Goal: Information Seeking & Learning: Understand process/instructions

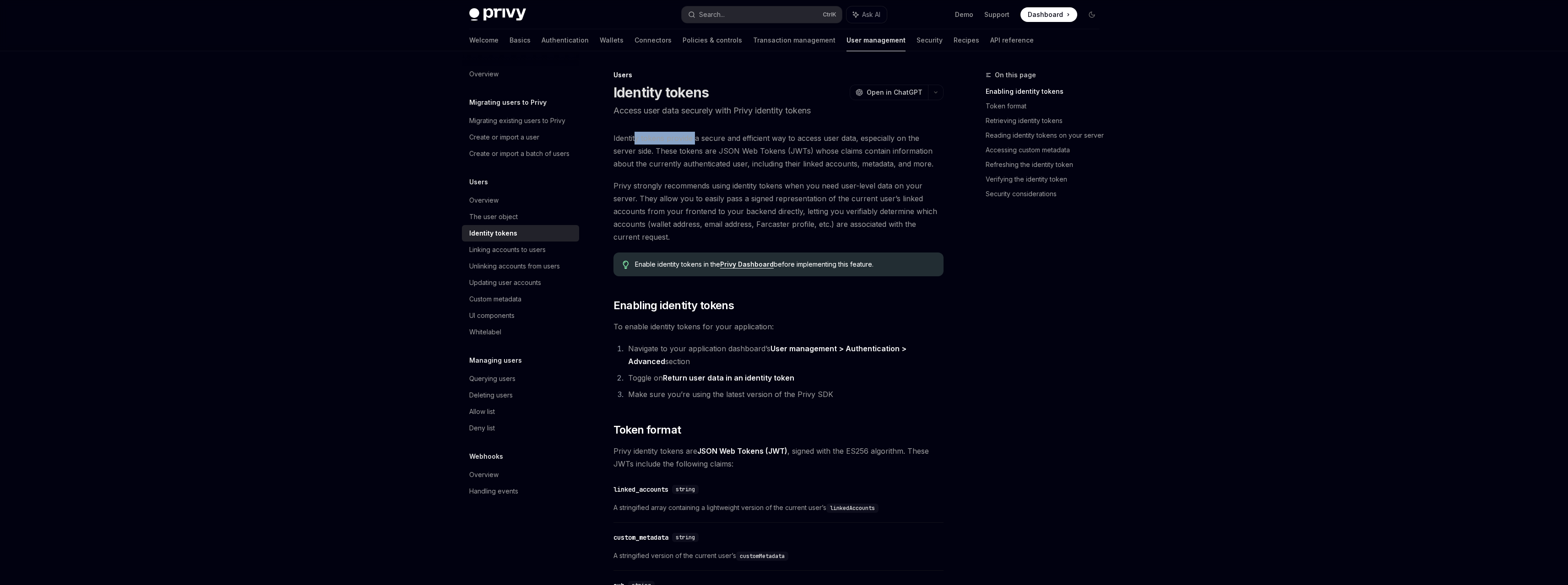
drag, startPoint x: 636, startPoint y: 136, endPoint x: 696, endPoint y: 144, distance: 60.5
click at [696, 144] on span "Identity tokens provide a secure and efficient way to access user data, especia…" at bounding box center [778, 151] width 330 height 38
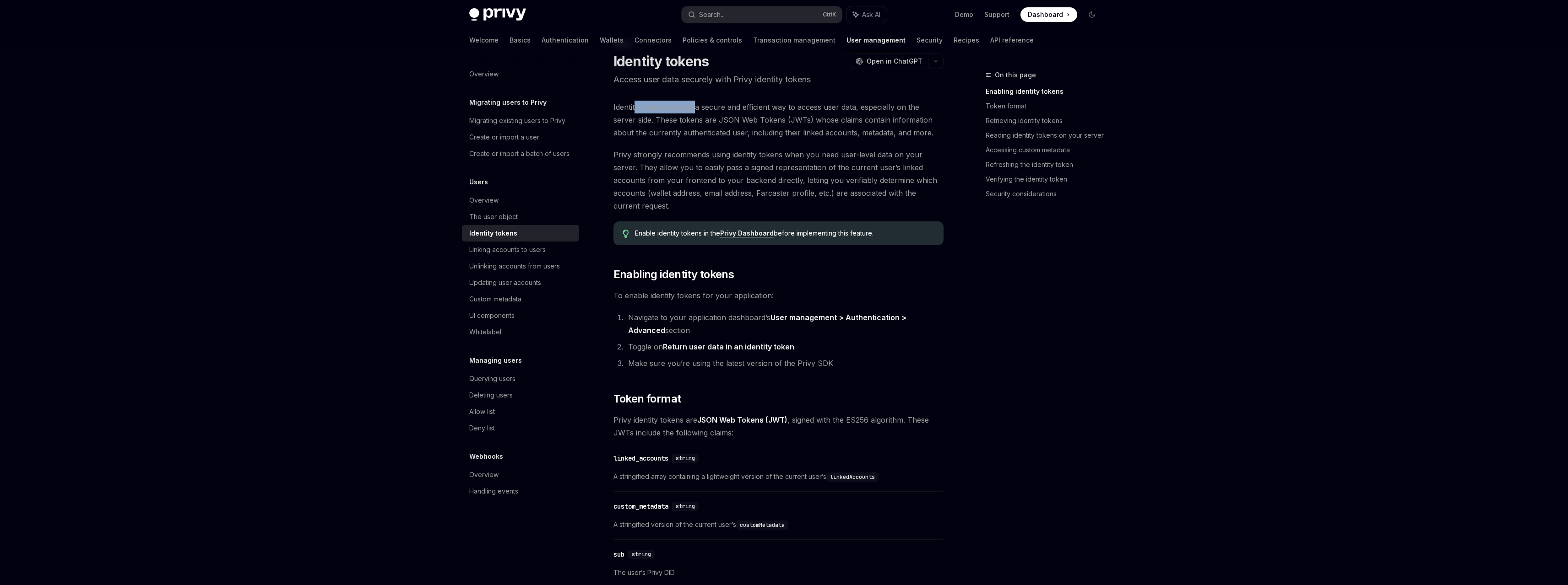
scroll to position [46, 0]
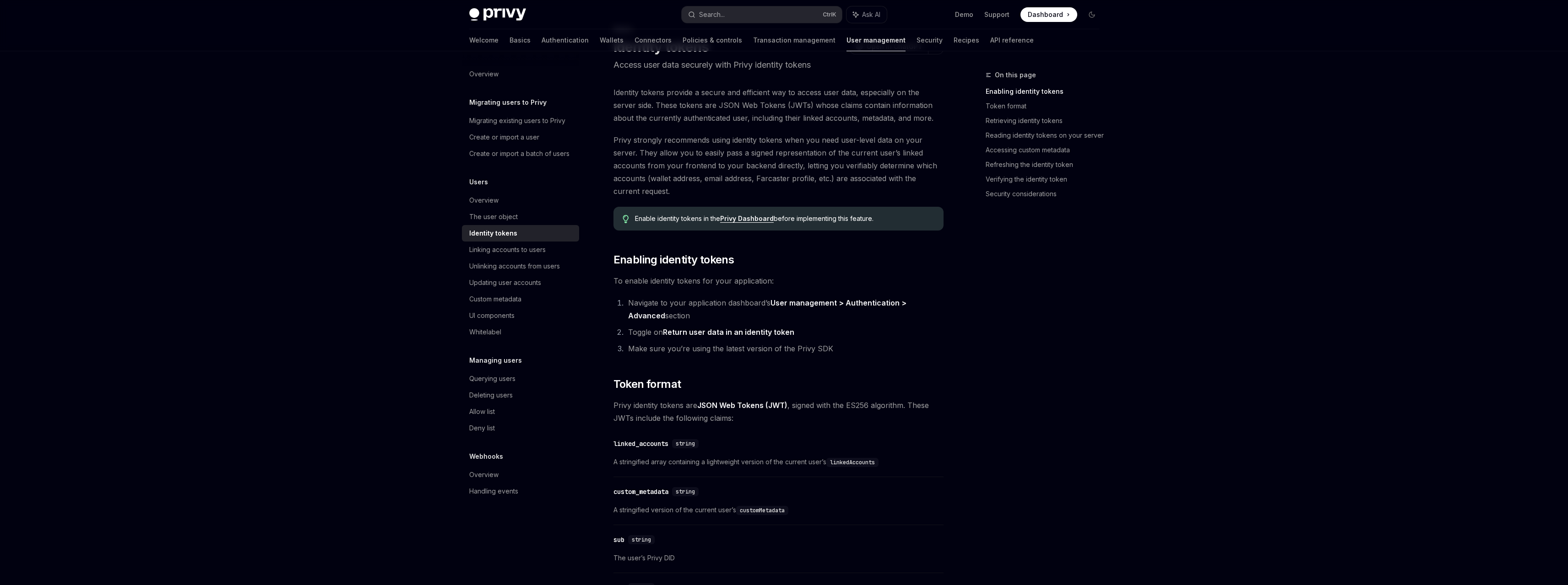
click at [813, 148] on span "Privy strongly recommends using identity tokens when you need user-level data o…" at bounding box center [778, 165] width 330 height 64
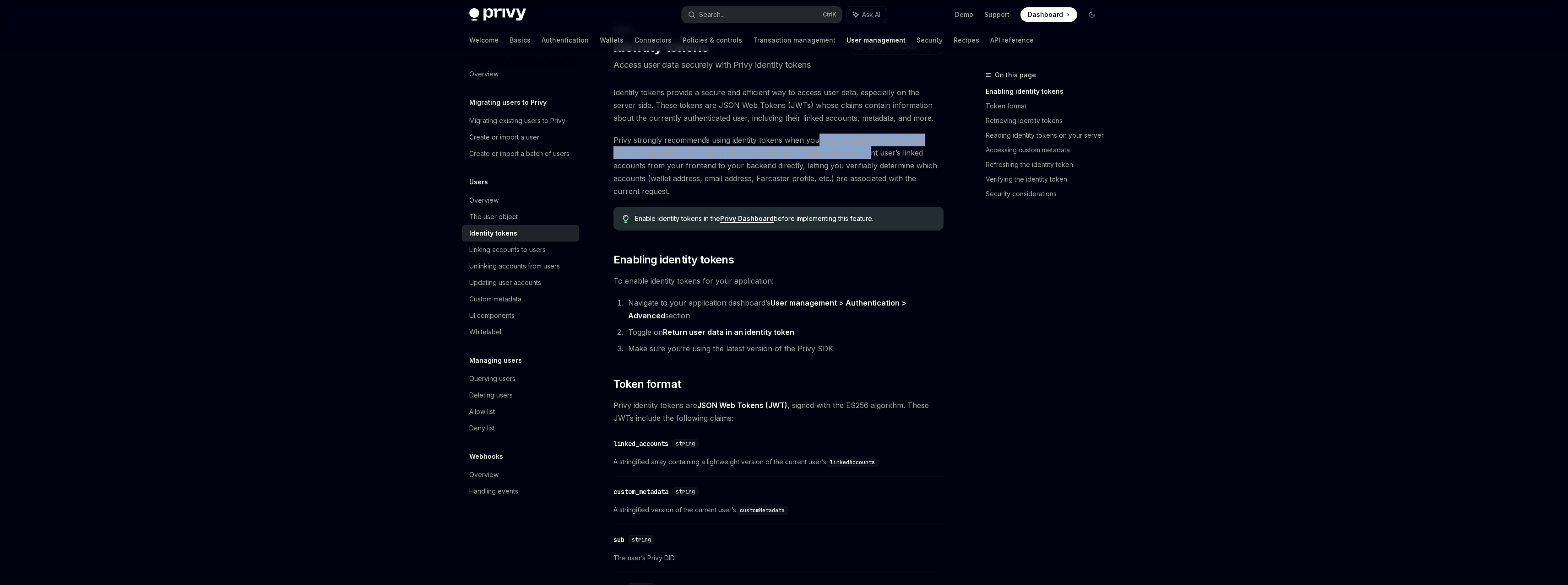
drag, startPoint x: 817, startPoint y: 145, endPoint x: 868, endPoint y: 146, distance: 51.0
click at [868, 146] on span "Privy strongly recommends using identity tokens when you need user-level data o…" at bounding box center [778, 165] width 330 height 64
drag, startPoint x: 871, startPoint y: 142, endPoint x: 918, endPoint y: 150, distance: 47.7
click at [918, 150] on span "Privy strongly recommends using identity tokens when you need user-level data o…" at bounding box center [778, 165] width 330 height 64
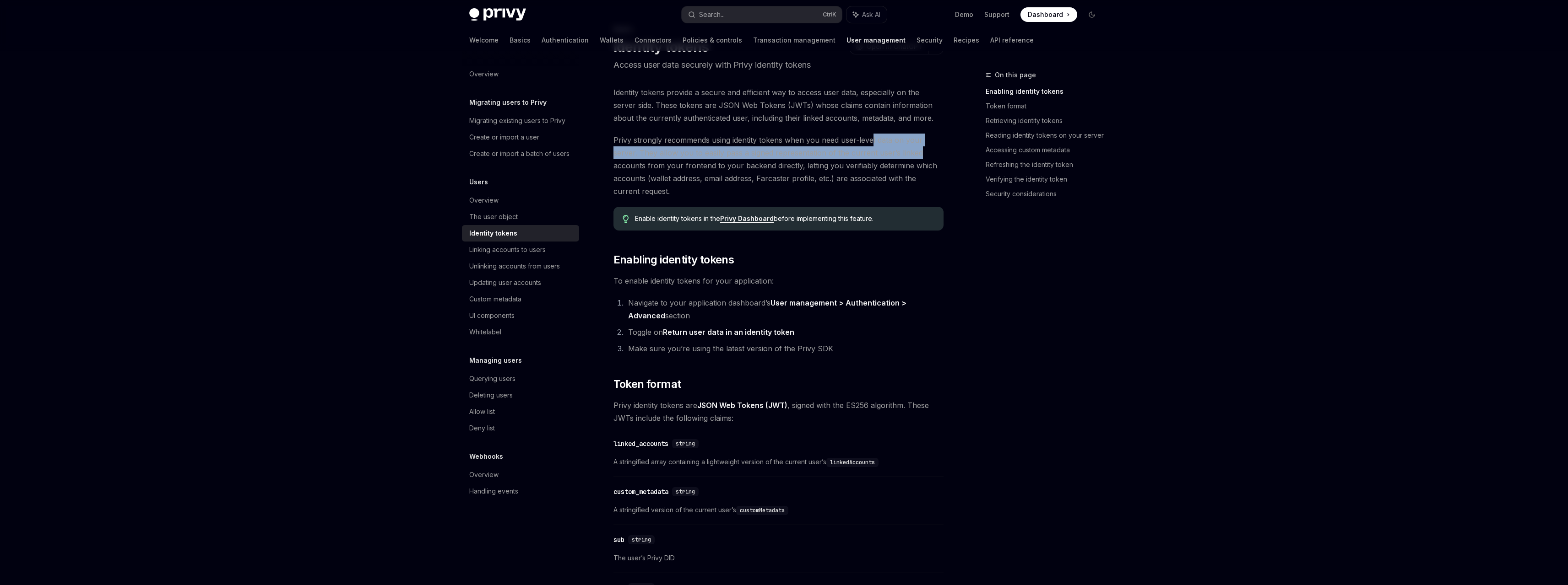
click at [796, 154] on span "Privy strongly recommends using identity tokens when you need user-level data o…" at bounding box center [778, 165] width 330 height 64
drag, startPoint x: 717, startPoint y: 155, endPoint x: 810, endPoint y: 161, distance: 93.2
click at [810, 161] on span "Privy strongly recommends using identity tokens when you need user-level data o…" at bounding box center [778, 165] width 330 height 64
click at [811, 165] on span "Privy strongly recommends using identity tokens when you need user-level data o…" at bounding box center [778, 165] width 330 height 64
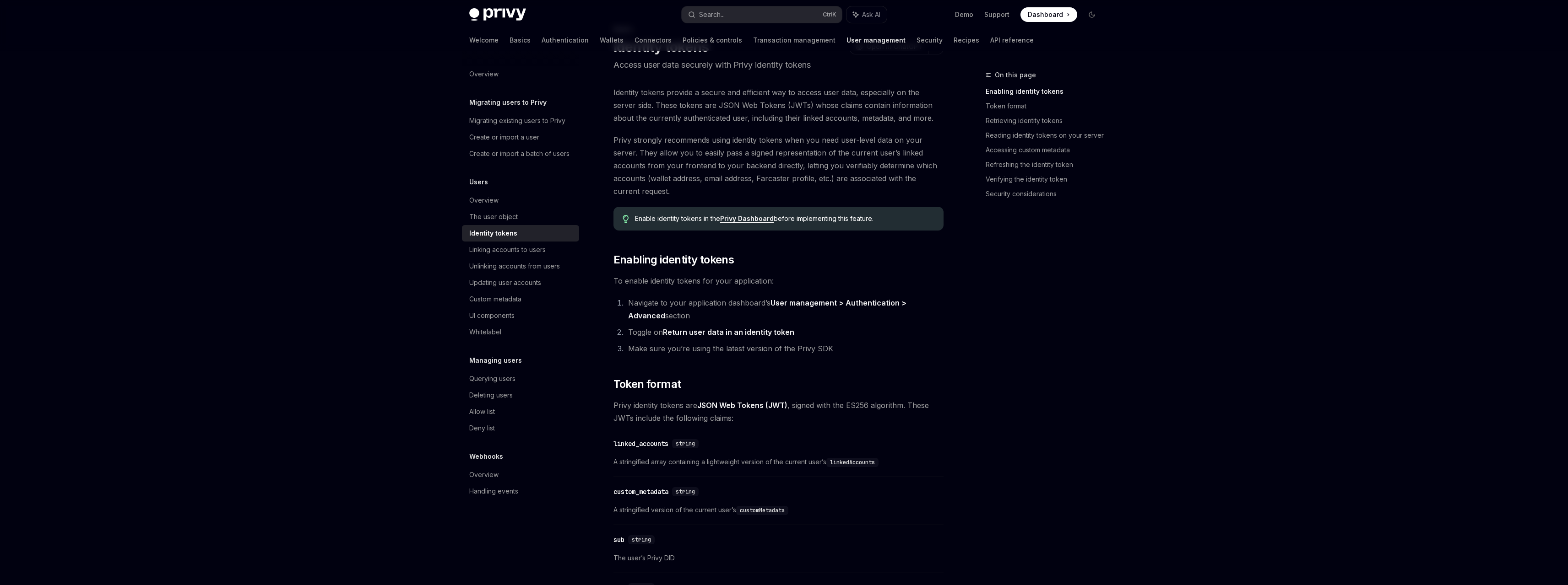
click at [803, 172] on span "Privy strongly recommends using identity tokens when you need user-level data o…" at bounding box center [778, 165] width 330 height 64
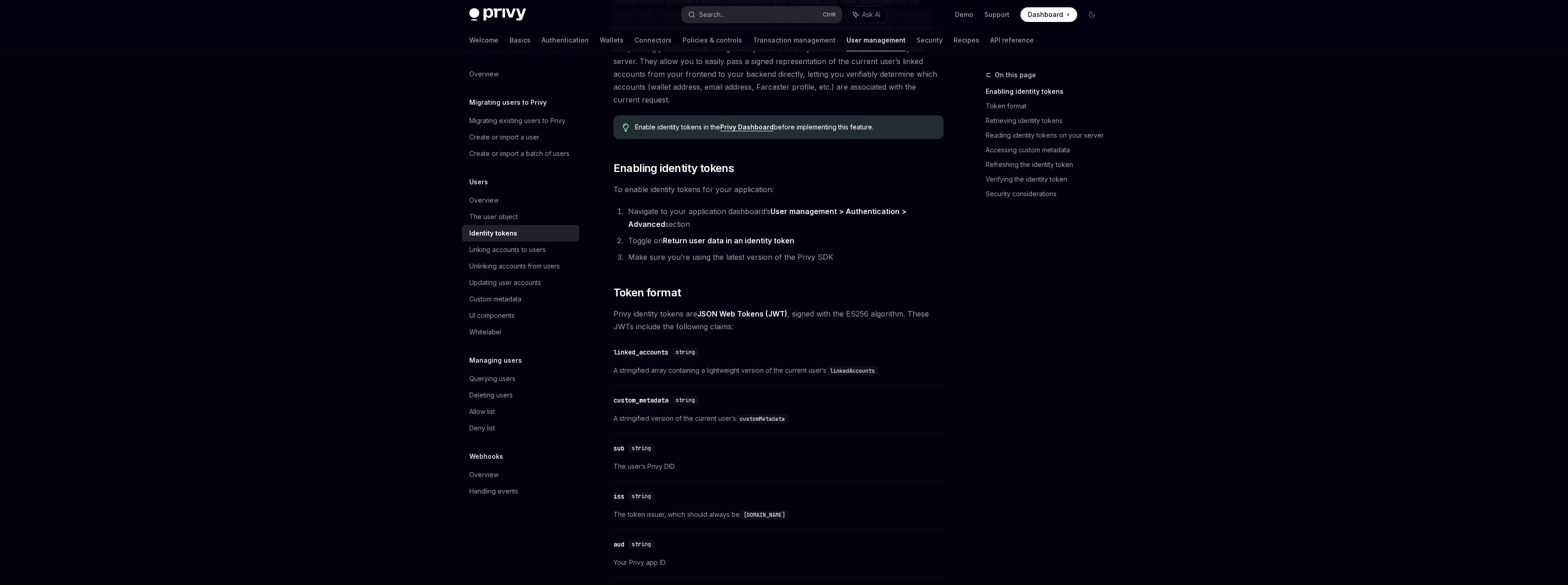
scroll to position [183, 0]
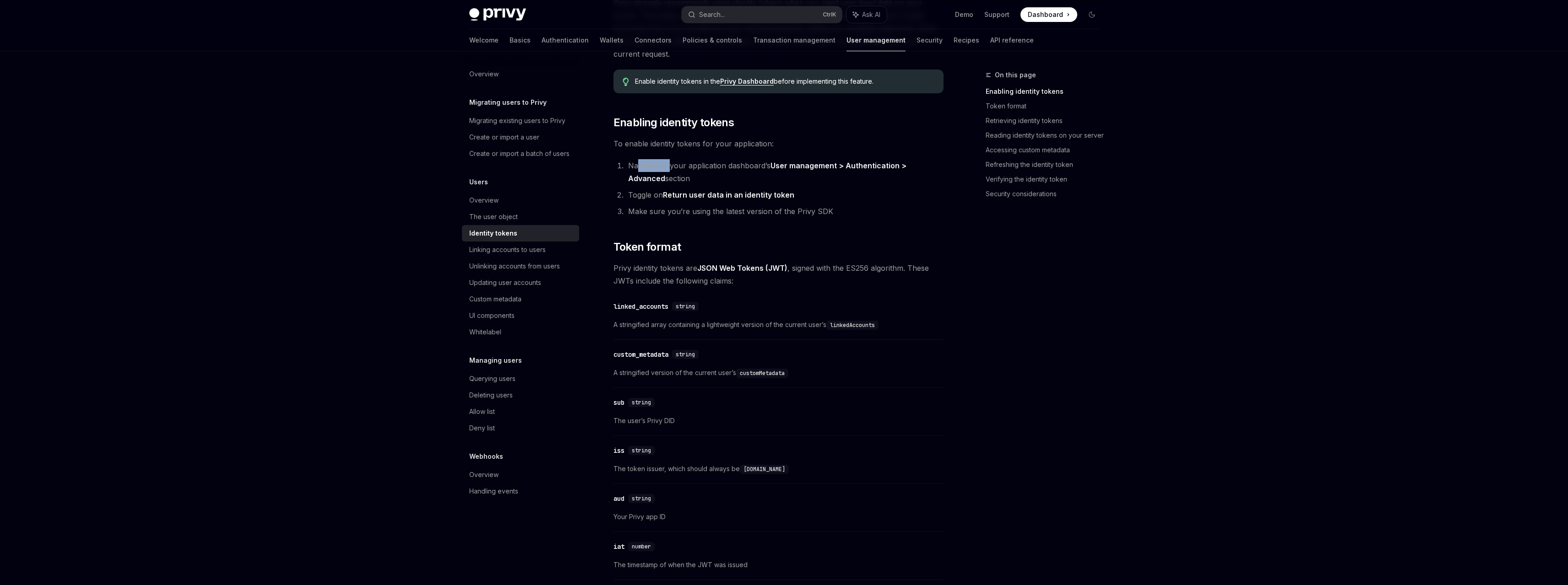
drag, startPoint x: 639, startPoint y: 167, endPoint x: 669, endPoint y: 169, distance: 30.1
click at [669, 169] on li "Navigate to your application dashboard’s User management > Authentication > Adv…" at bounding box center [784, 172] width 318 height 25
click at [778, 171] on li "Navigate to your application dashboard’s User management > Authentication > Adv…" at bounding box center [784, 172] width 318 height 25
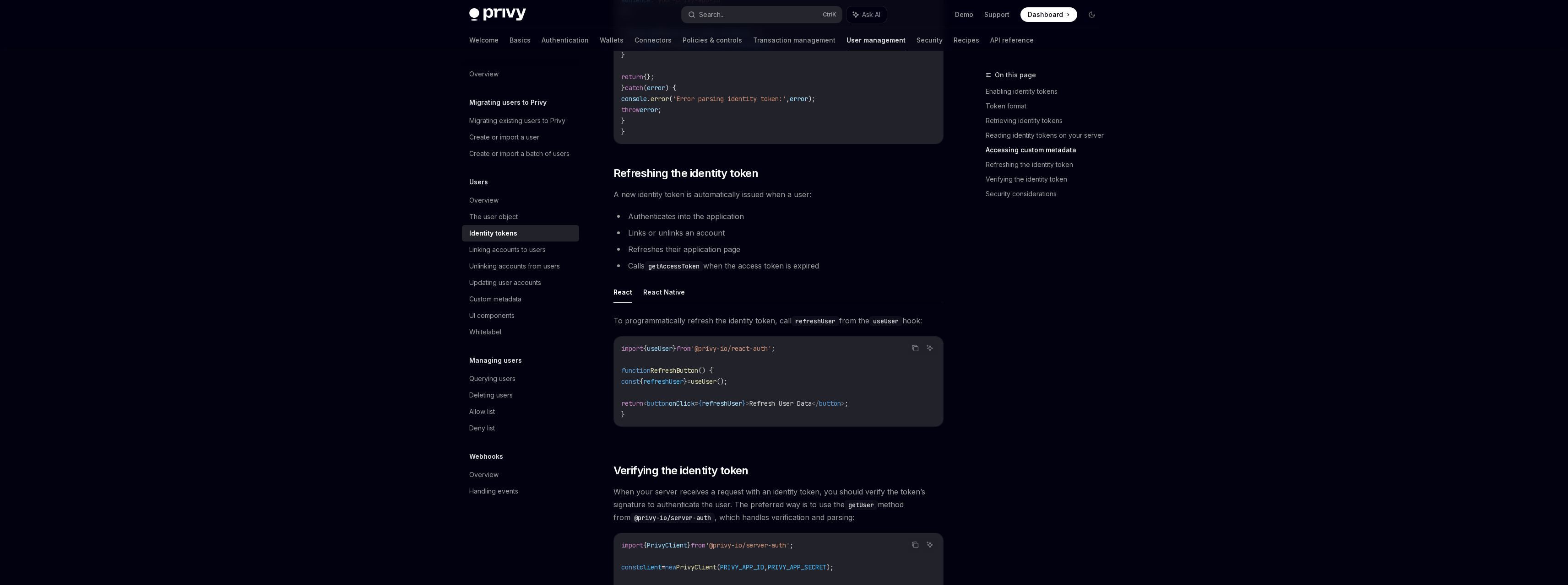
scroll to position [1967, 0]
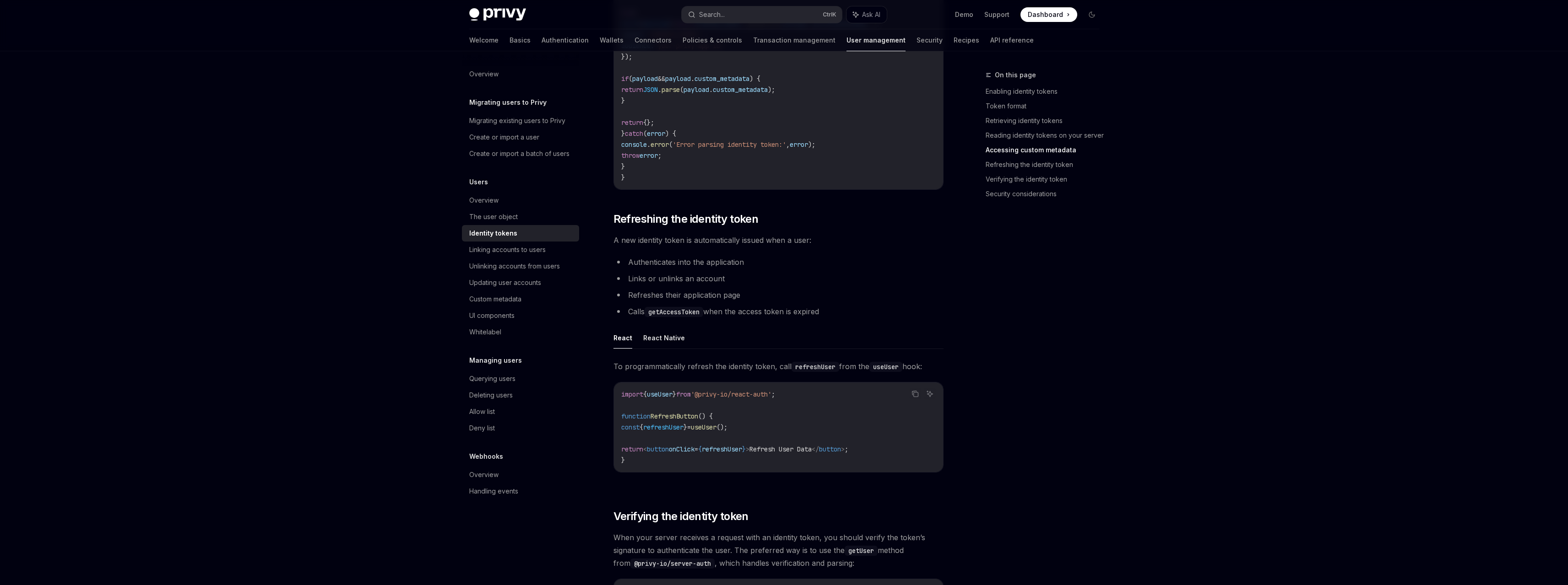
click at [683, 430] on span "refreshUser" at bounding box center [663, 427] width 41 height 8
drag, startPoint x: 757, startPoint y: 434, endPoint x: 713, endPoint y: 432, distance: 44.0
click at [713, 432] on code "import { useUser } from '@privy-io/react-auth' ; function RefreshButton () { co…" at bounding box center [779, 427] width 315 height 77
copy span "useUser ();"
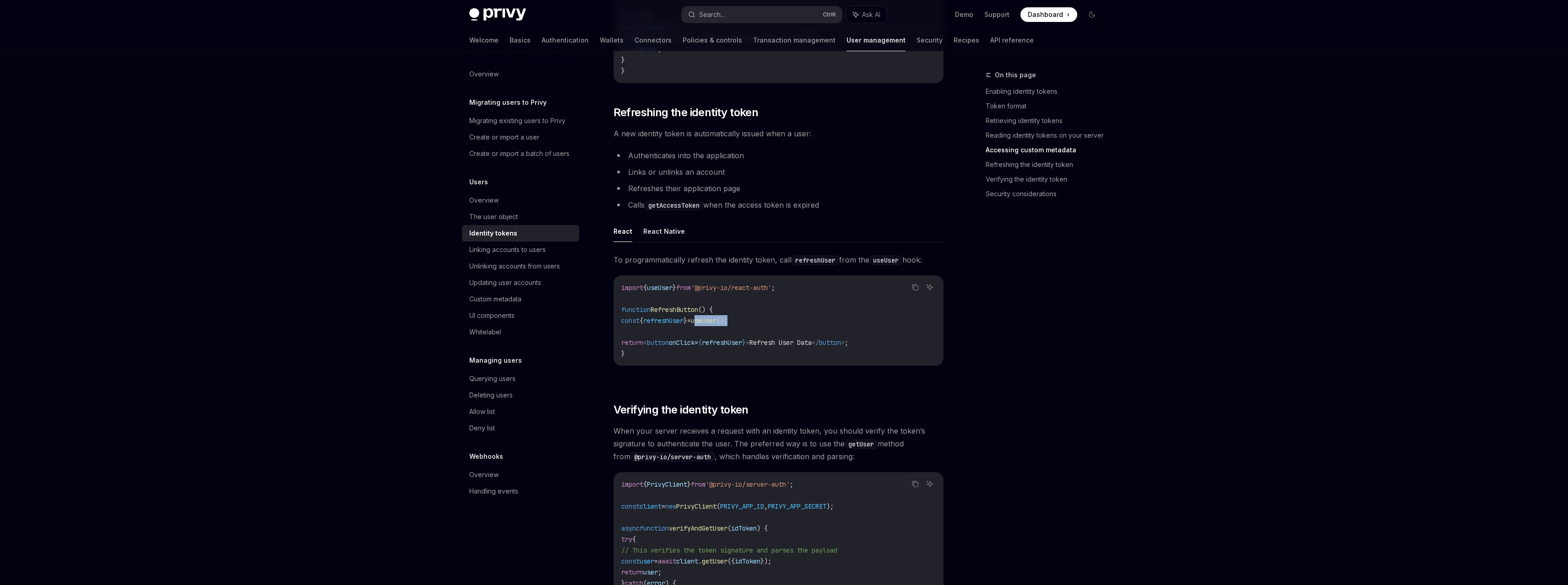
scroll to position [2059, 0]
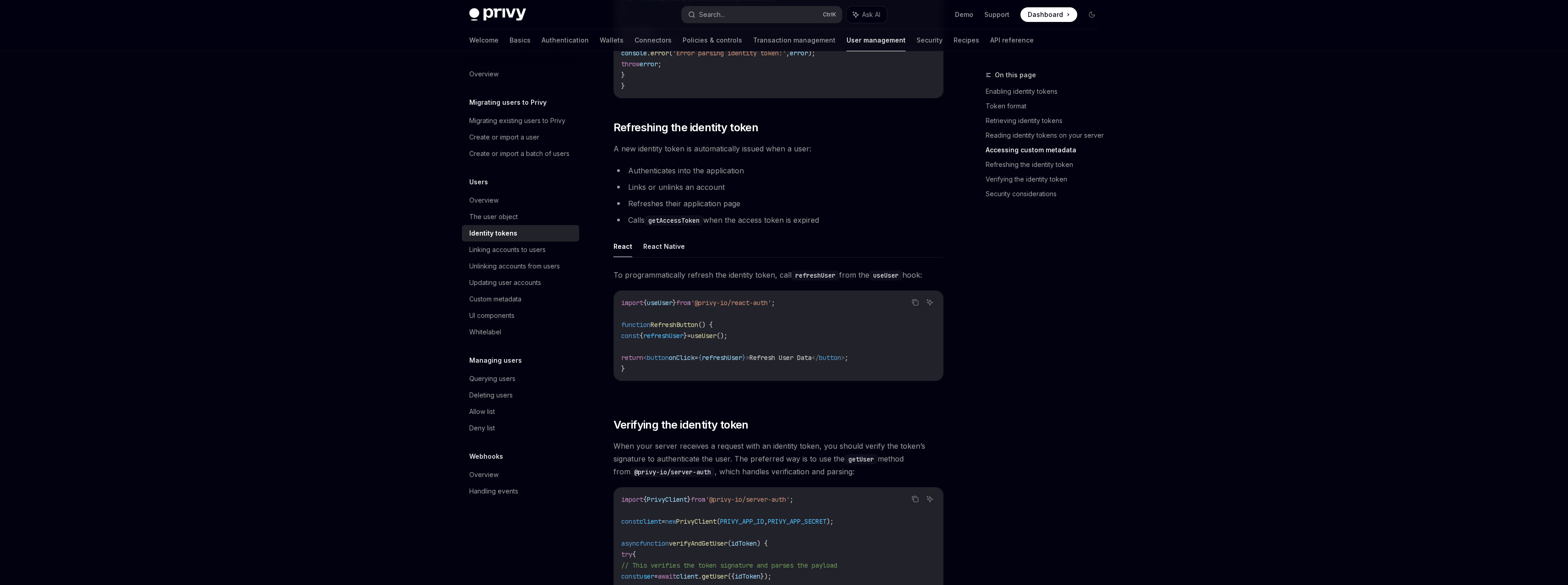
click at [713, 281] on span "To programmatically refresh the identity token, call refreshUser from the useUs…" at bounding box center [778, 275] width 330 height 13
drag, startPoint x: 796, startPoint y: 284, endPoint x: 817, endPoint y: 282, distance: 21.1
click at [817, 280] on code "refreshUser" at bounding box center [815, 275] width 48 height 10
click at [808, 305] on code "import { useUser } from '@privy-io/react-auth' ; function RefreshButton () { co…" at bounding box center [779, 335] width 315 height 77
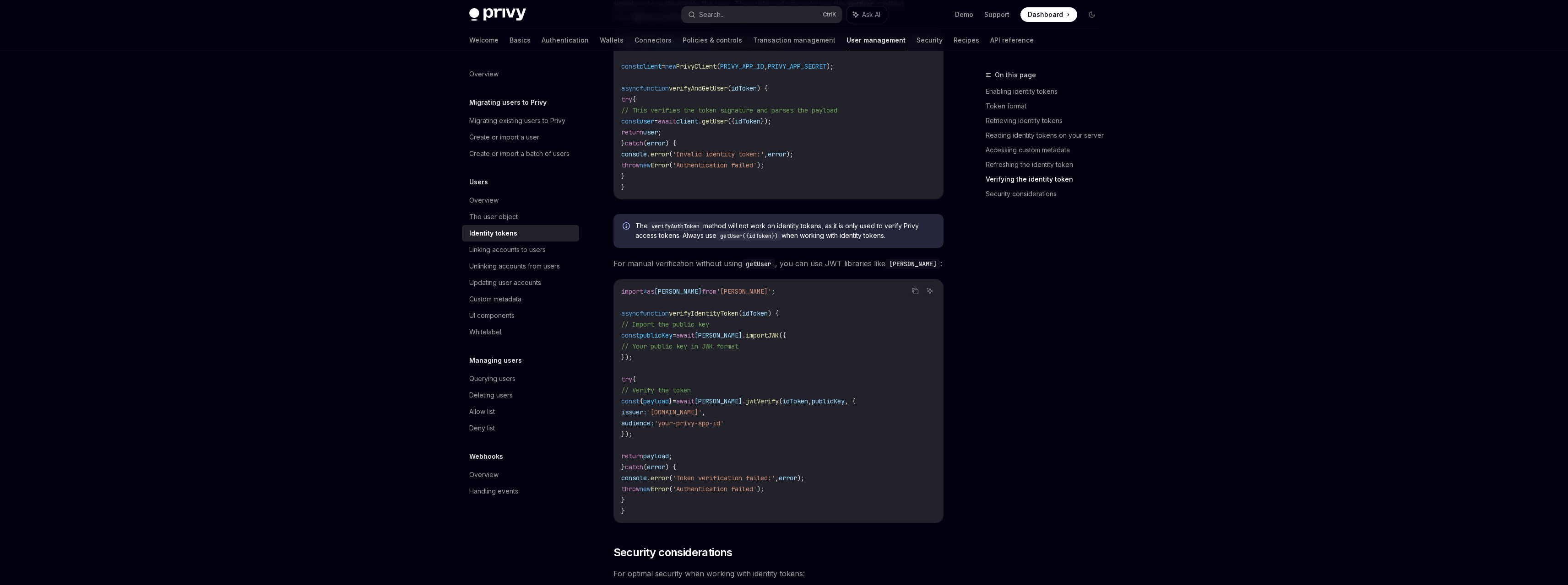
scroll to position [2508, 0]
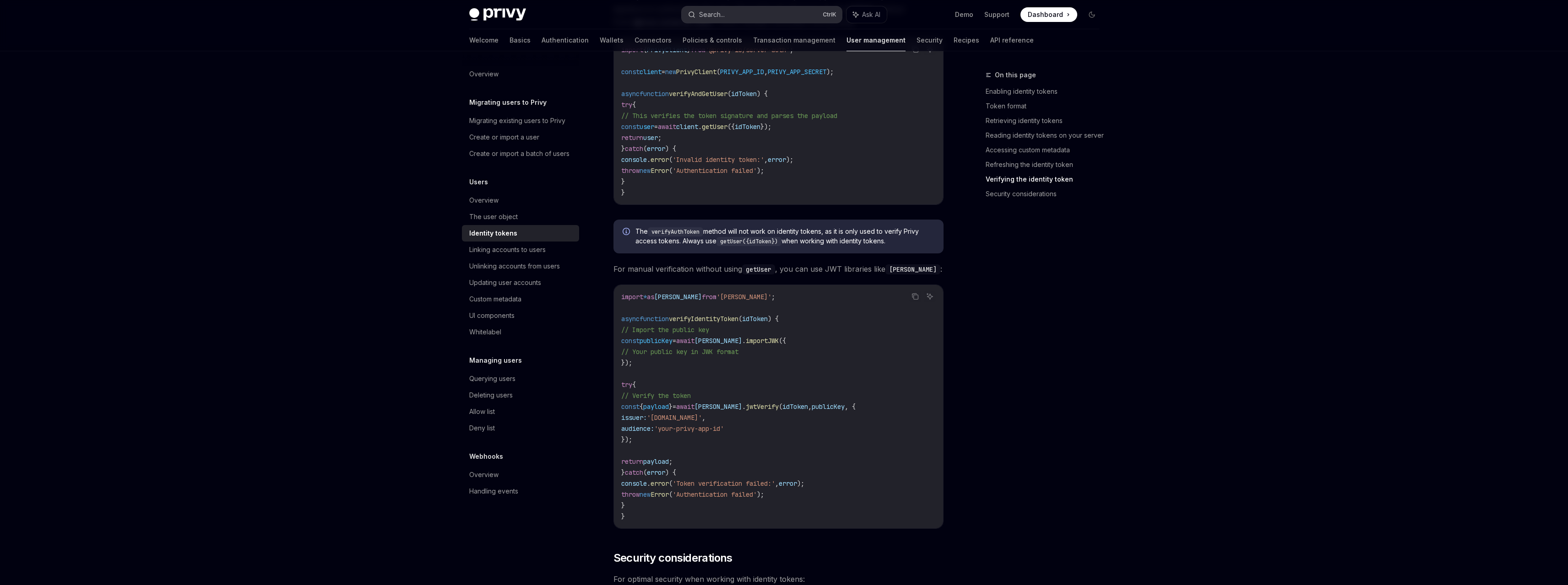
click at [721, 16] on div "Search..." at bounding box center [712, 14] width 25 height 11
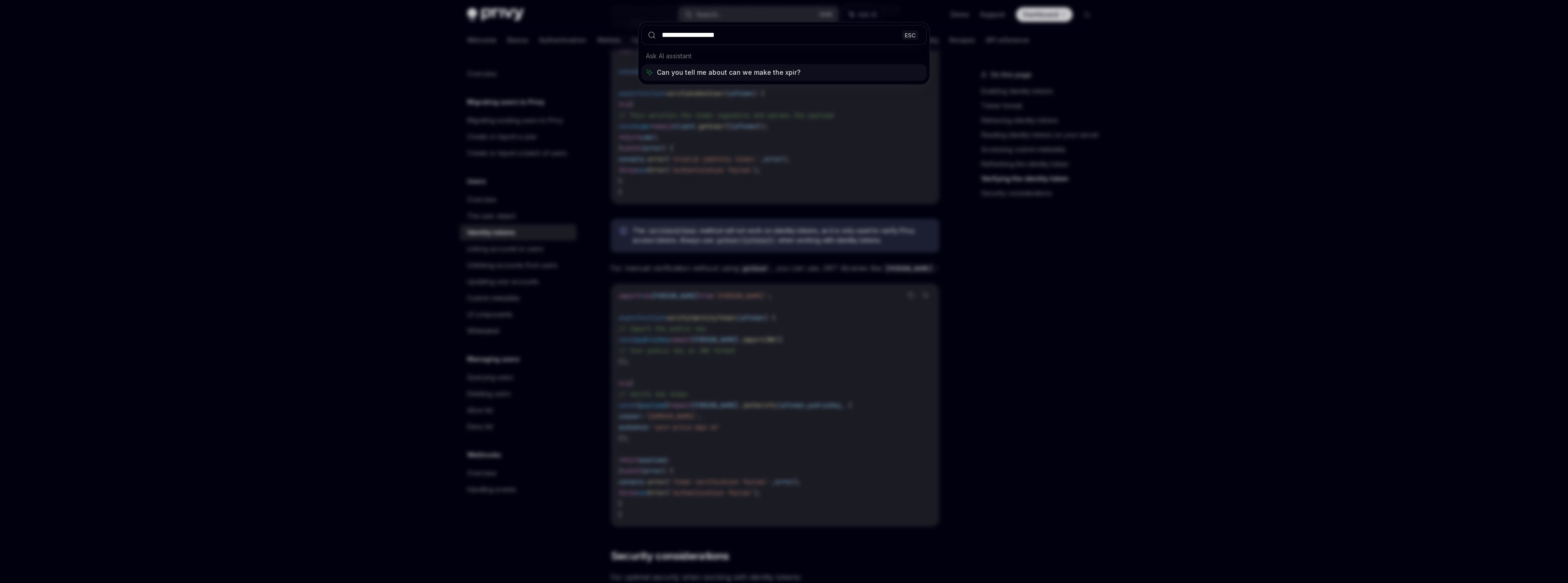
type input "**********"
